Goal: Task Accomplishment & Management: Manage account settings

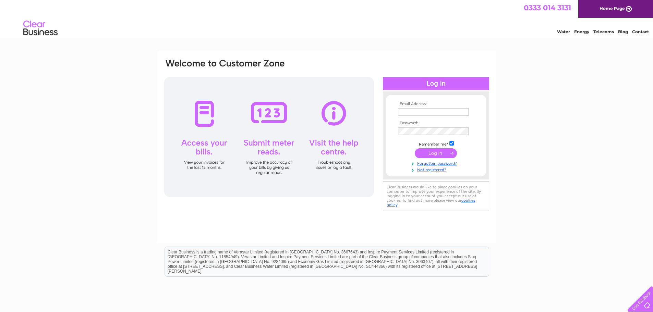
click at [468, 114] on nordpass-icon at bounding box center [468, 112] width 0 height 6
type input "kenny.waring@amphillip.co.uk"
click at [429, 152] on input "submit" at bounding box center [435, 154] width 42 height 10
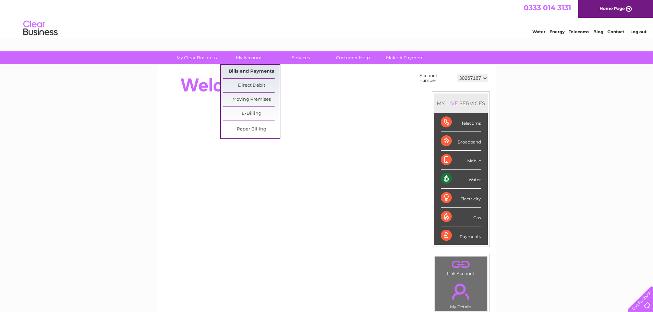
click at [250, 70] on link "Bills and Payments" at bounding box center [251, 72] width 57 height 14
